Goal: Information Seeking & Learning: Learn about a topic

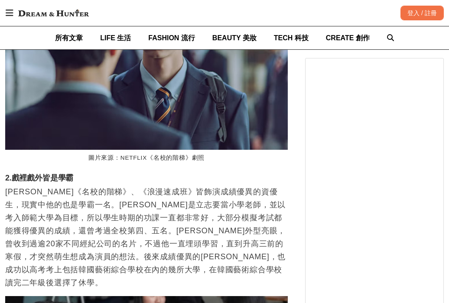
scroll to position [0, 847]
click at [113, 185] on p "[PERSON_NAME]《名校的階梯》、《浪漫速成班》皆飾演成績優異的資優生，現實中他的也是學霸一名。[PERSON_NAME]是立志要當小學老師，並以考入…" at bounding box center [146, 237] width 282 height 104
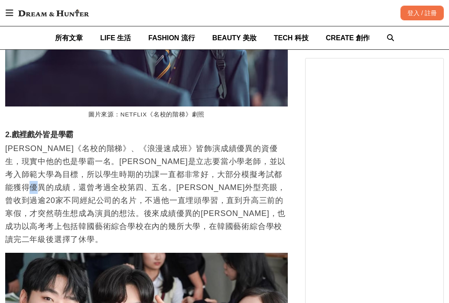
scroll to position [0, 1412]
drag, startPoint x: 114, startPoint y: 136, endPoint x: 225, endPoint y: 137, distance: 110.5
click at [225, 142] on p "[PERSON_NAME]《名校的階梯》、《浪漫速成班》皆飾演成績優異的資優生，現實中他的也是學霸一名。[PERSON_NAME]是立志要當小學老師，並以考入…" at bounding box center [146, 194] width 282 height 104
click at [171, 164] on p "[PERSON_NAME]《名校的階梯》、《浪漫速成班》皆飾演成績優異的資優生，現實中他的也是學霸一名。[PERSON_NAME]是立志要當小學老師，並以考入…" at bounding box center [146, 194] width 282 height 104
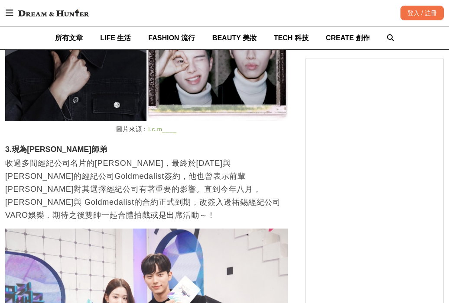
scroll to position [0, 565]
drag, startPoint x: 93, startPoint y: 115, endPoint x: 214, endPoint y: 115, distance: 121.3
click at [214, 157] on p "收過多間經紀公司名片的[PERSON_NAME]，最終於[DATE]與[PERSON_NAME]的經紀公司Goldmedalist簽約，他也曾表示前輩[PER…" at bounding box center [146, 189] width 282 height 65
click at [216, 157] on p "收過多間經紀公司名片的[PERSON_NAME]，最終於[DATE]與[PERSON_NAME]的經紀公司Goldmedalist簽約，他也曾表示前輩[PER…" at bounding box center [146, 189] width 282 height 65
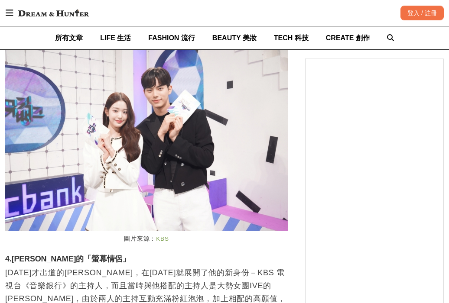
scroll to position [0, 0]
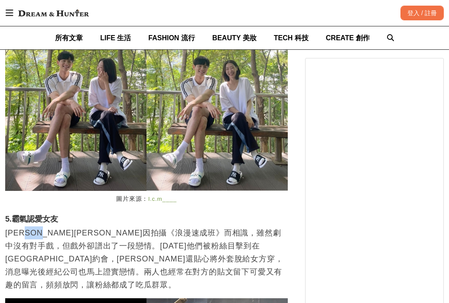
drag, startPoint x: 39, startPoint y: 145, endPoint x: 60, endPoint y: 145, distance: 20.8
click at [60, 227] on p "[PERSON_NAME][PERSON_NAME]因拍攝《浪漫速成班》而相識，雖然劇中沒有對手戲，但戲外卻譜出了一段戀情。[DATE]他們被粉絲目擊到在[G…" at bounding box center [146, 259] width 282 height 65
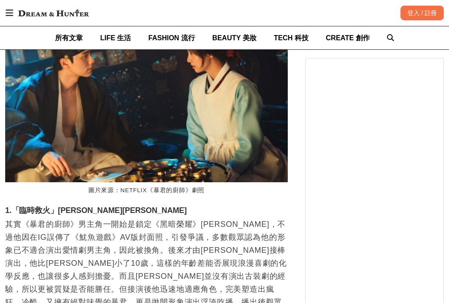
scroll to position [0, 1130]
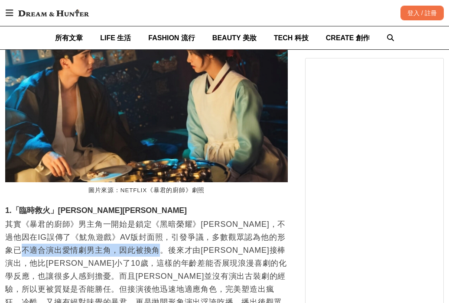
drag, startPoint x: 59, startPoint y: 151, endPoint x: 197, endPoint y: 157, distance: 137.9
click at [197, 218] on p "其實《暴君的廚師》男主角一開始是鎖定《黑暗榮耀》[PERSON_NAME]，不過他因在IG誤傳了《魷魚遊戲》AV版封面照，引發爭議，多數觀眾認為他的形象已不適…" at bounding box center [146, 283] width 282 height 130
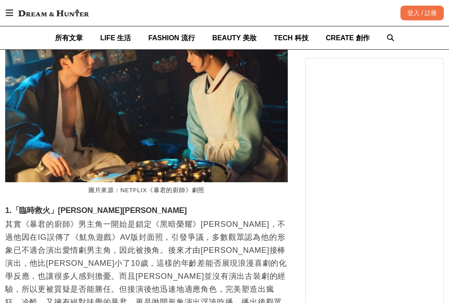
click at [198, 218] on p "其實《暴君的廚師》男主角一開始是鎖定《黑暗榮耀》[PERSON_NAME]，不過他因在IG誤傳了《魷魚遊戲》AV版封面照，引發爭議，多數觀眾認為他的形象已不適…" at bounding box center [146, 283] width 282 height 130
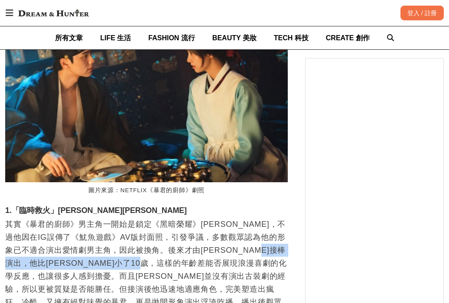
drag, startPoint x: 45, startPoint y: 163, endPoint x: 255, endPoint y: 165, distance: 210.1
click at [255, 218] on p "其實《暴君的廚師》男主角一開始是鎖定《黑暗榮耀》[PERSON_NAME]，不過他因在IG誤傳了《魷魚遊戲》AV版封面照，引發爭議，多數觀眾認為他的形象已不適…" at bounding box center [146, 283] width 282 height 130
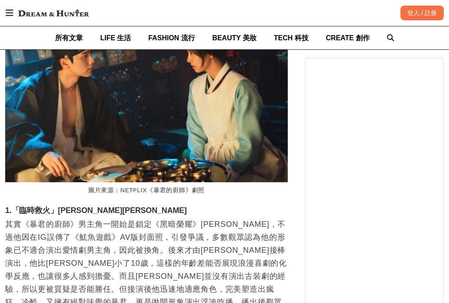
click at [253, 218] on p "其實《暴君的廚師》男主角一開始是鎖定《黑暗榮耀》[PERSON_NAME]，不過他因在IG誤傳了《魷魚遊戲》AV版封面照，引發爭議，多數觀眾認為他的形象已不適…" at bounding box center [146, 283] width 282 height 130
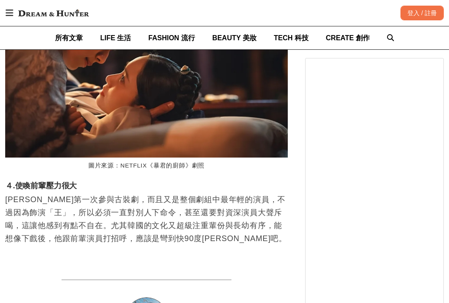
scroll to position [0, 1412]
